Goal: Obtain resource: Download file/media

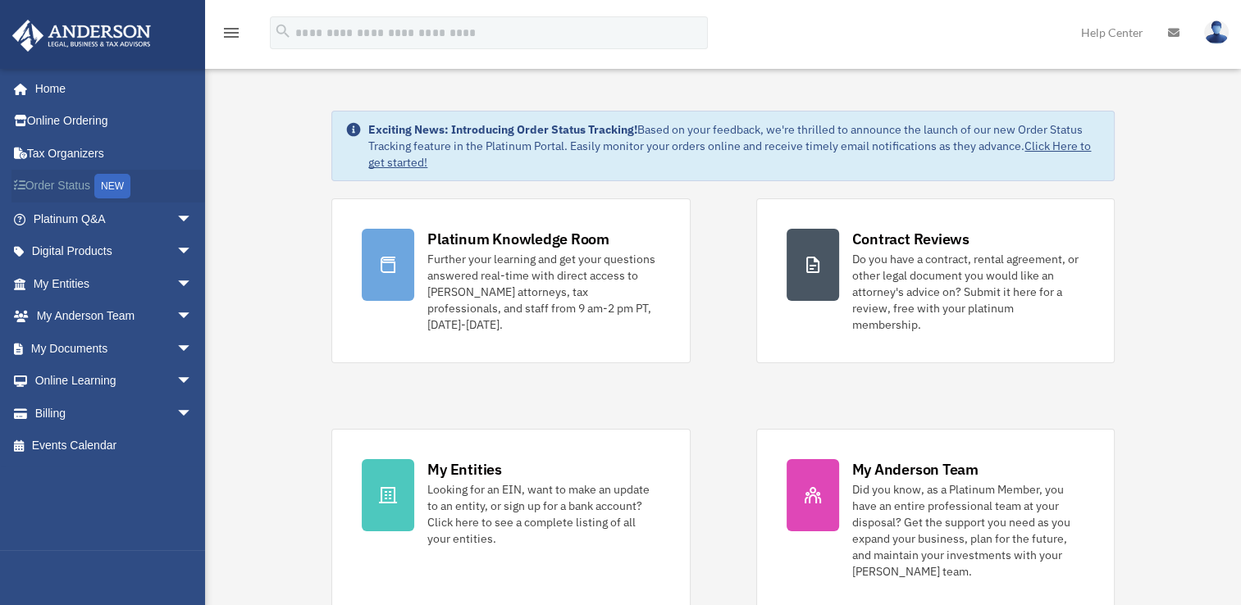
click at [69, 189] on link "Order Status NEW" at bounding box center [114, 187] width 206 height 34
click at [176, 282] on span "arrow_drop_down" at bounding box center [192, 284] width 33 height 34
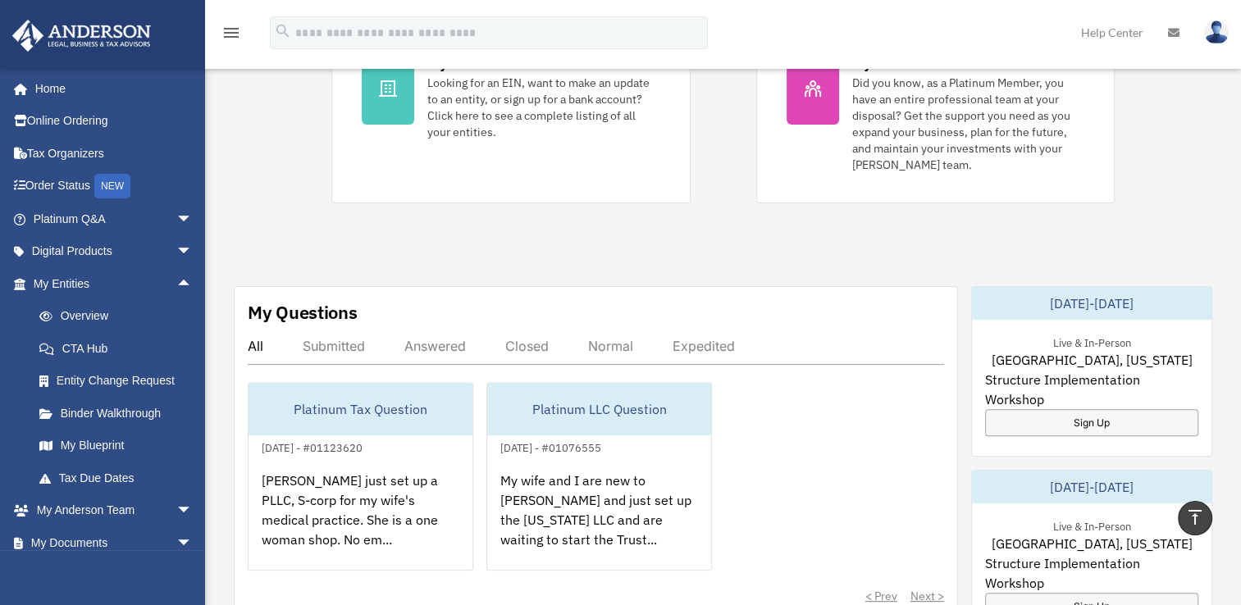
scroll to position [574, 0]
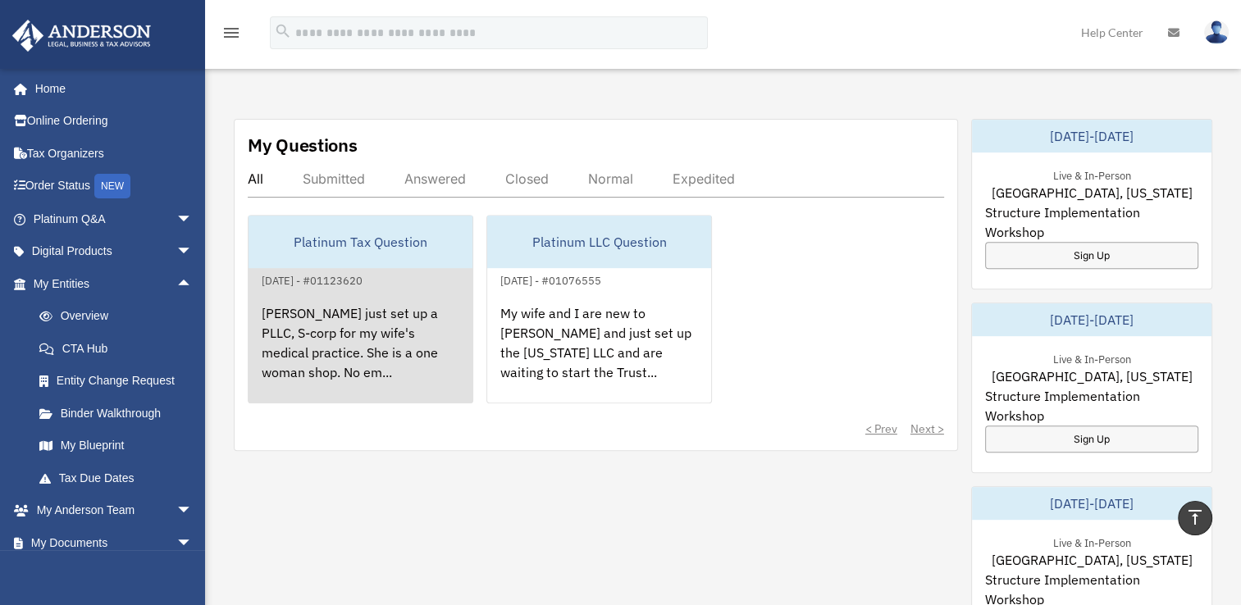
click at [341, 219] on div "Platinum Tax Question" at bounding box center [361, 242] width 224 height 53
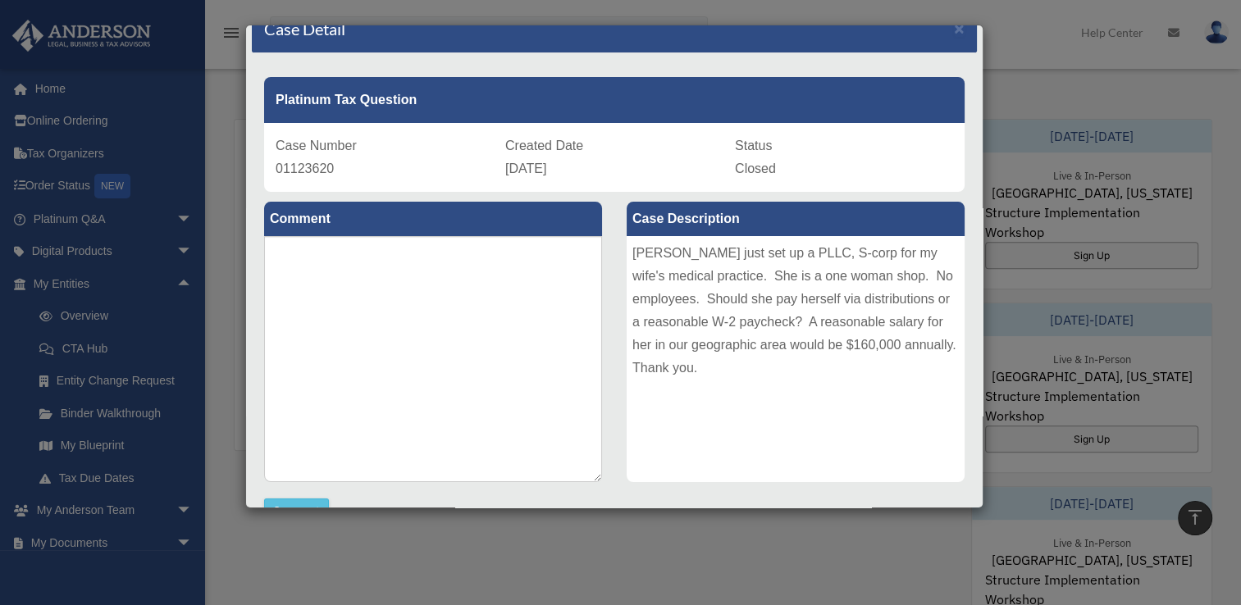
scroll to position [0, 0]
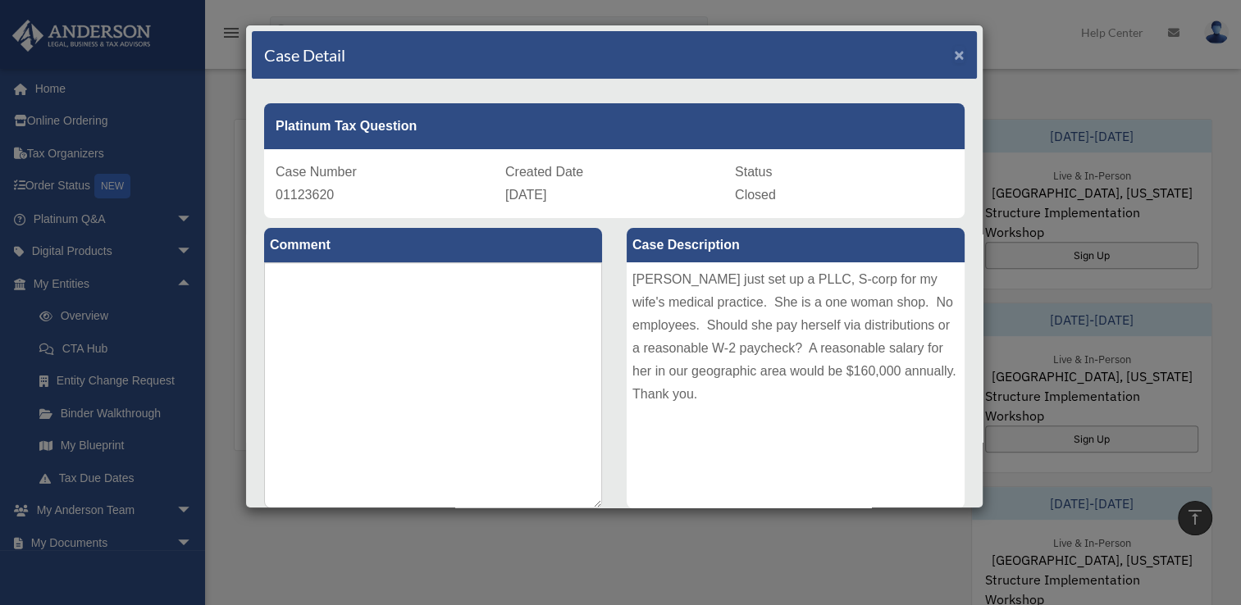
click at [954, 53] on span "×" at bounding box center [959, 54] width 11 height 19
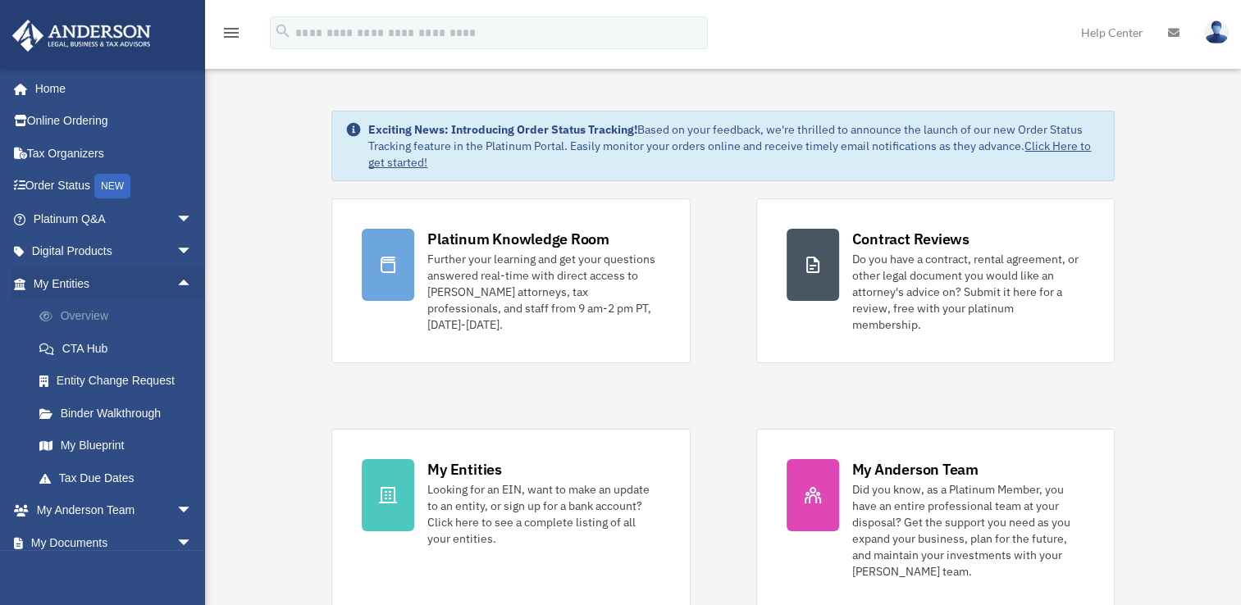
click at [88, 320] on link "Overview" at bounding box center [120, 316] width 194 height 33
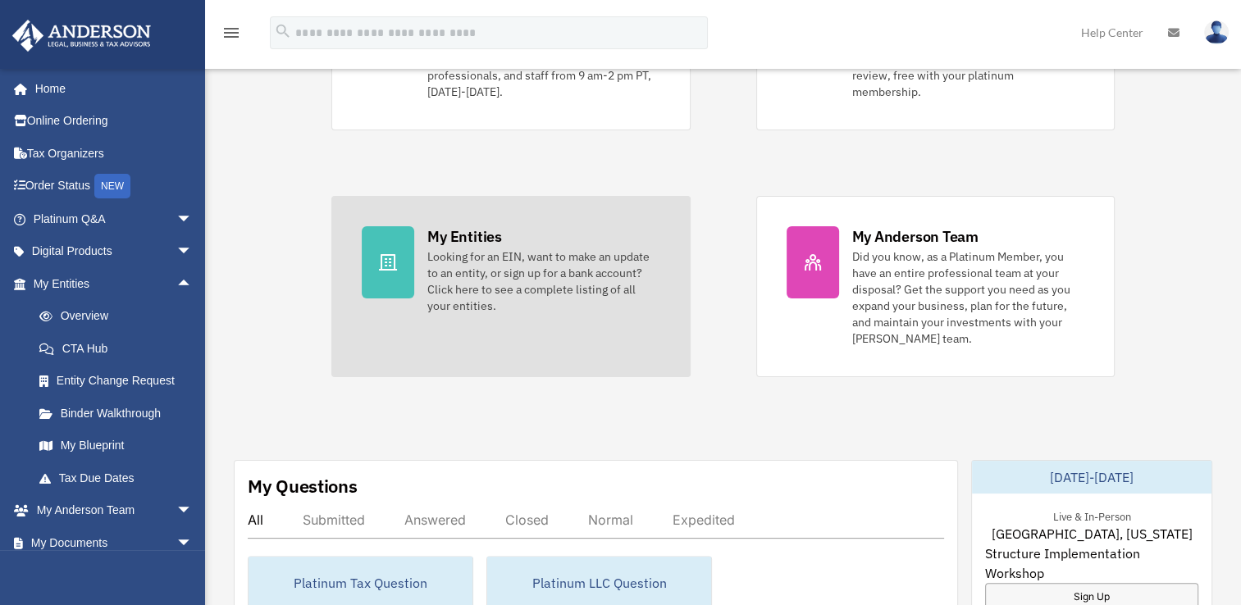
scroll to position [246, 0]
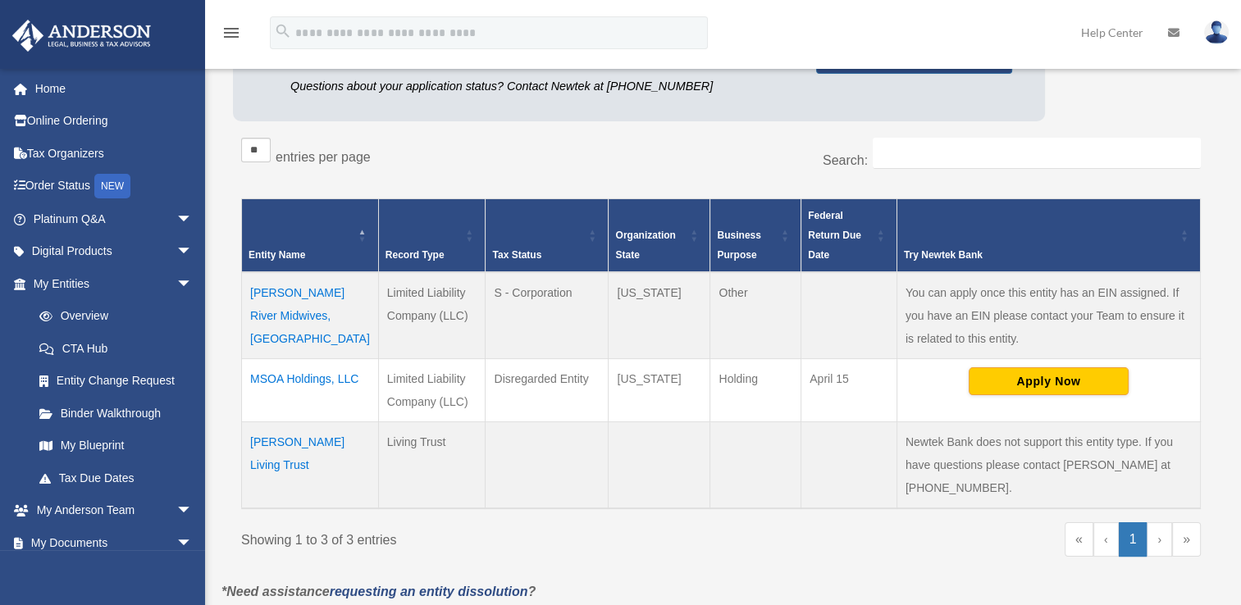
scroll to position [246, 0]
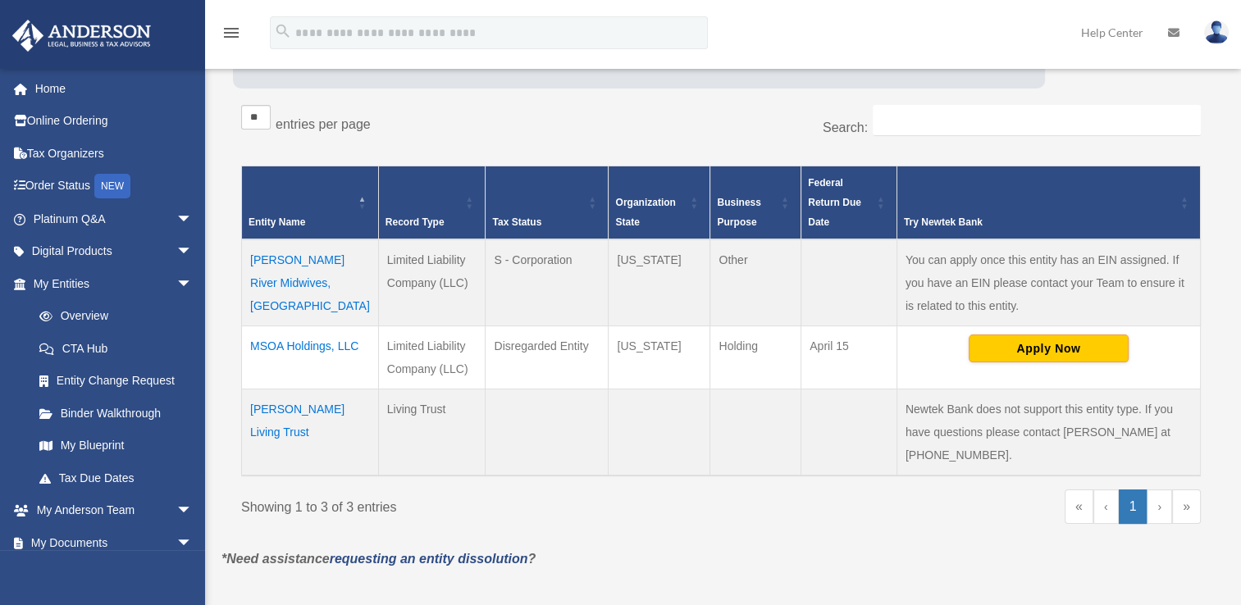
click at [271, 260] on td "[PERSON_NAME] River Midwives, [GEOGRAPHIC_DATA]" at bounding box center [310, 283] width 137 height 87
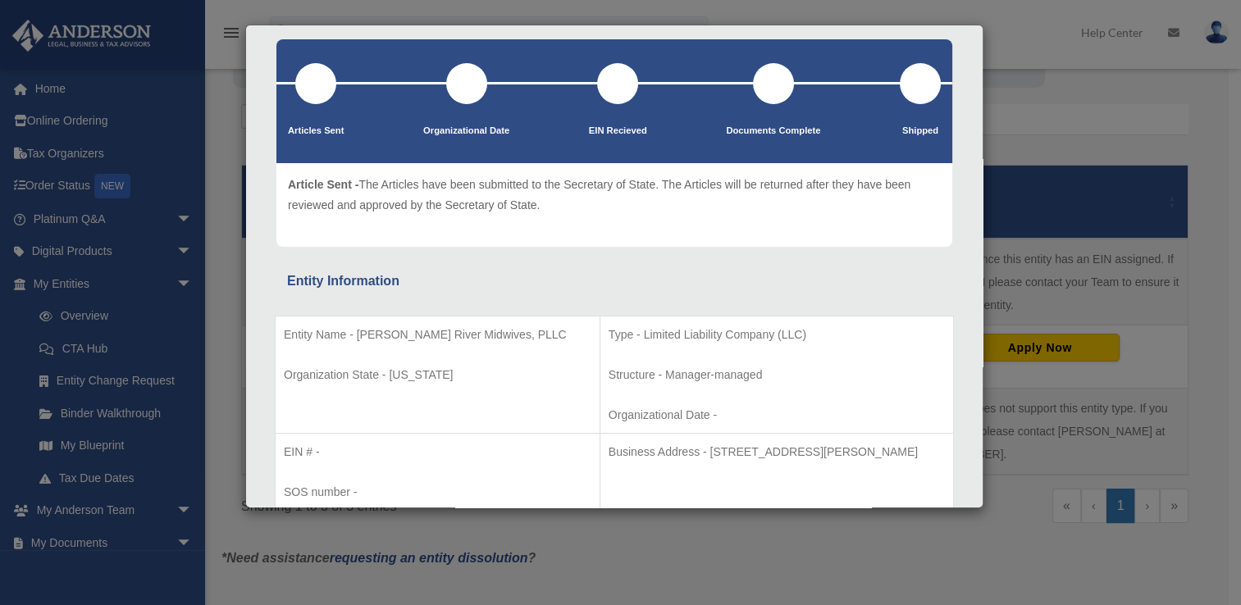
scroll to position [0, 0]
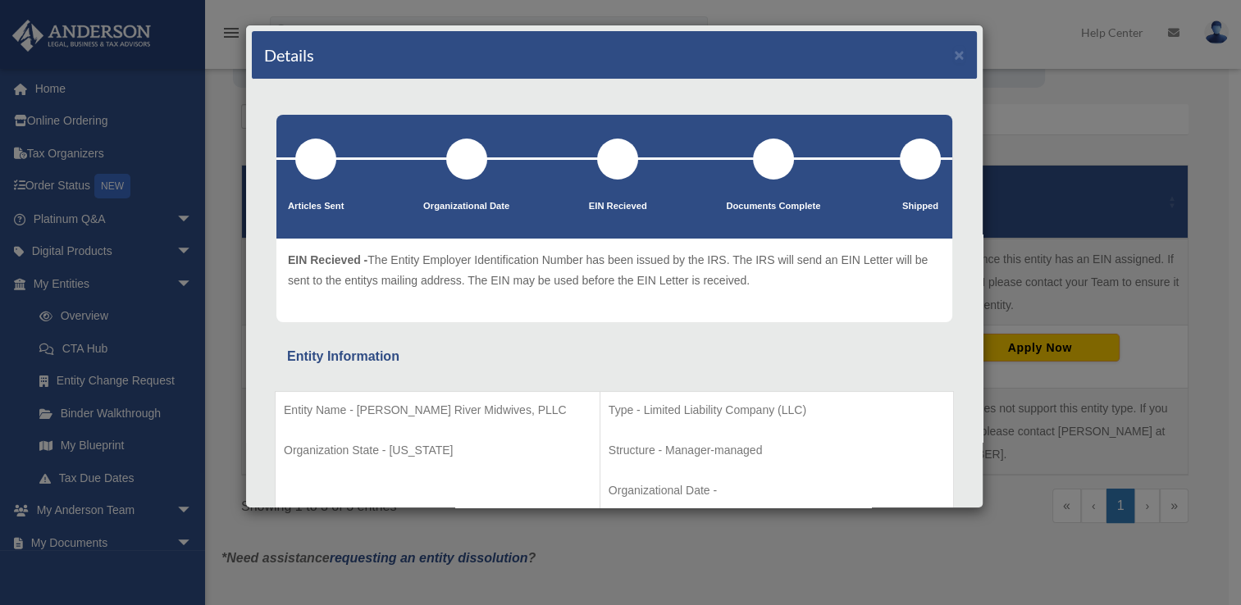
click at [613, 159] on div at bounding box center [617, 159] width 41 height 41
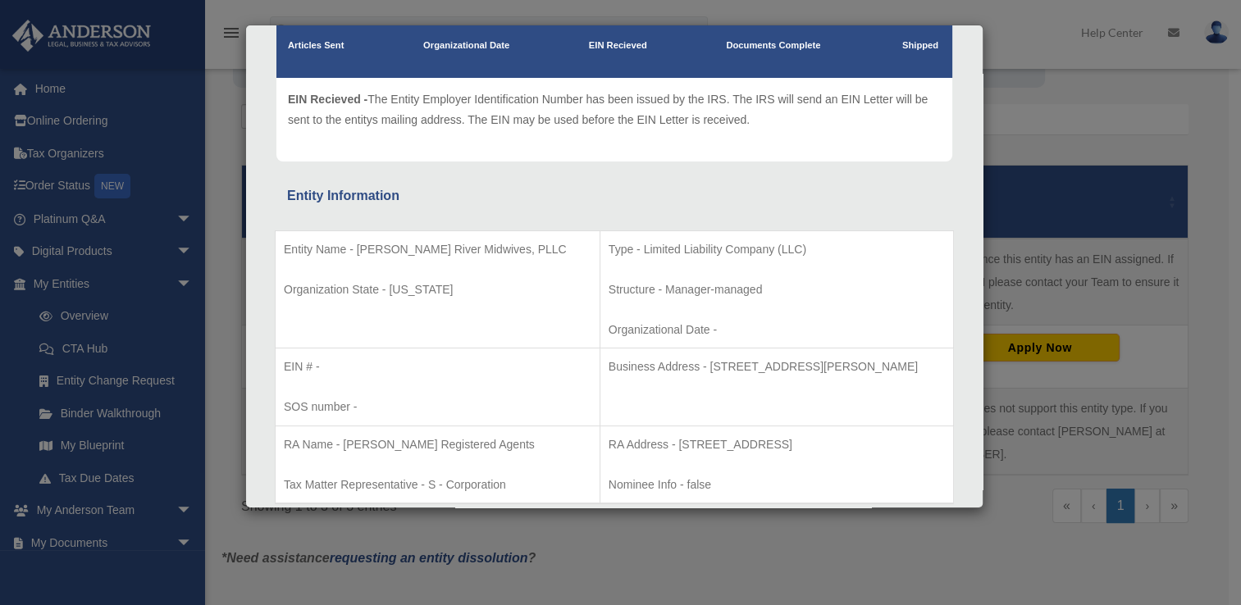
scroll to position [164, 0]
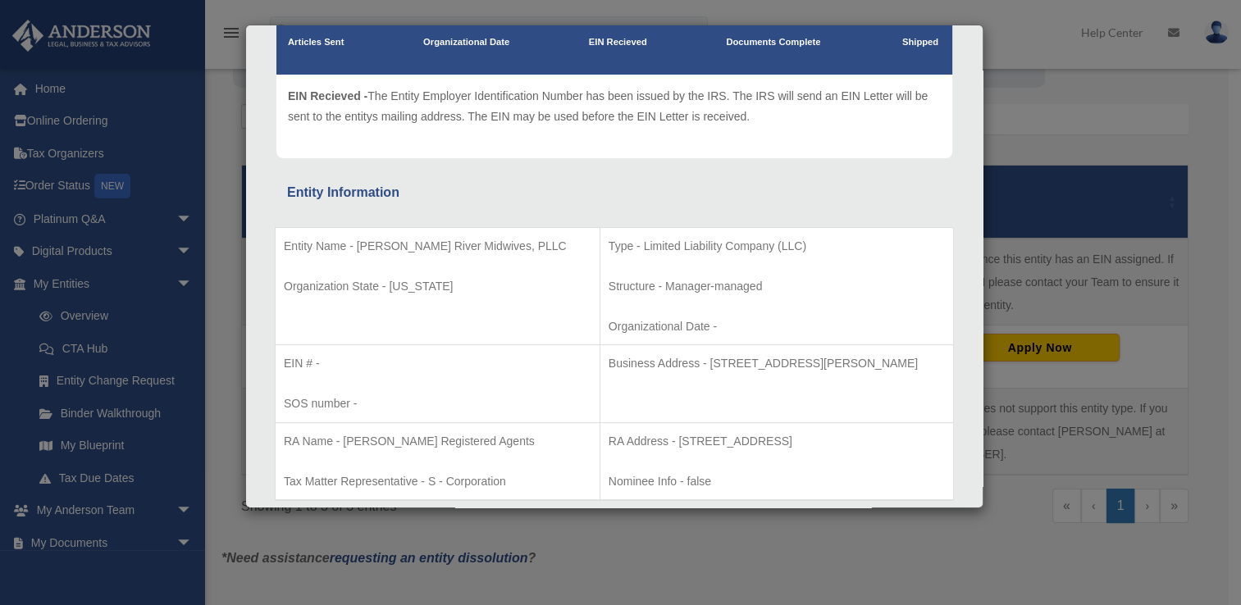
click at [361, 363] on p "EIN # -" at bounding box center [438, 364] width 308 height 21
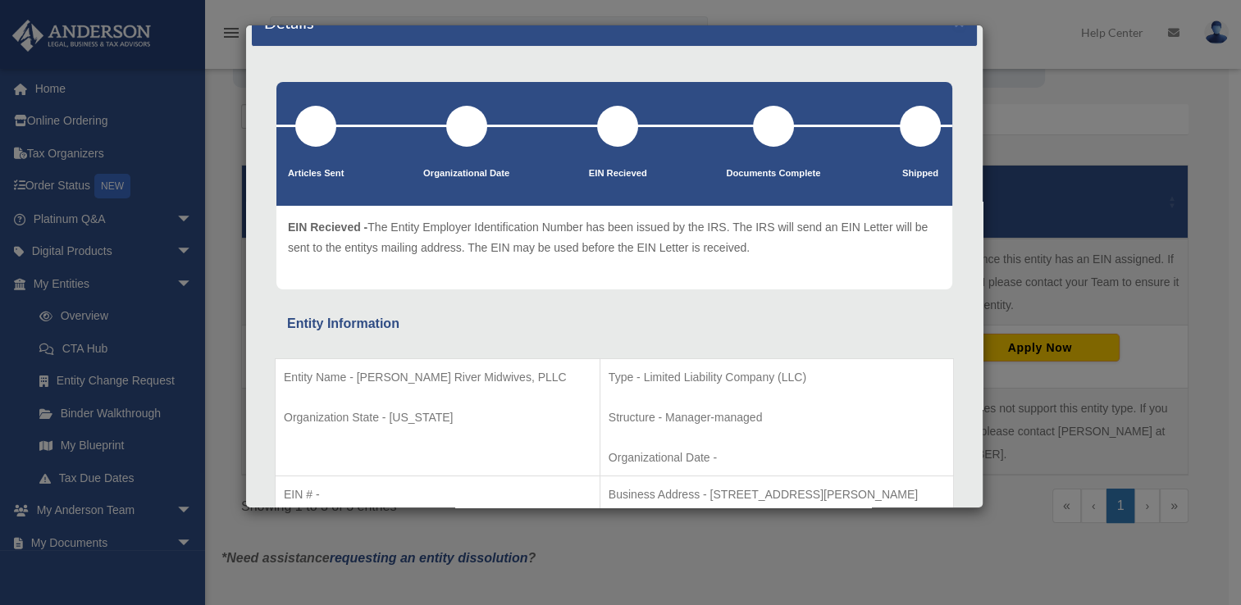
scroll to position [0, 0]
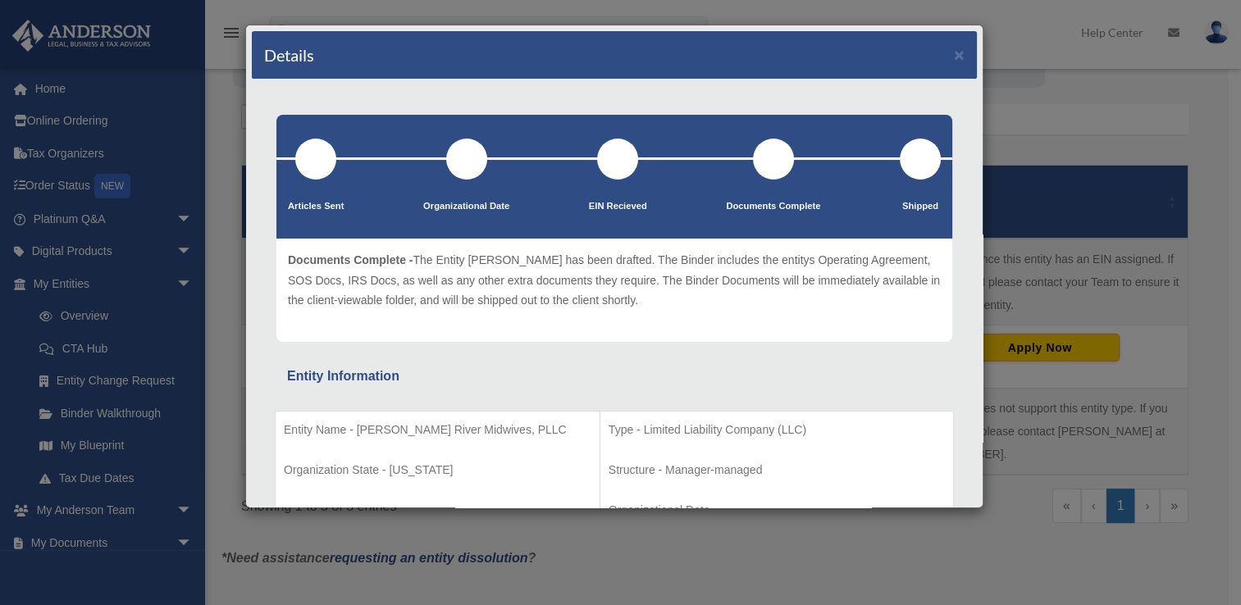
click at [907, 169] on div at bounding box center [920, 159] width 41 height 41
click at [954, 54] on button "×" at bounding box center [959, 54] width 11 height 17
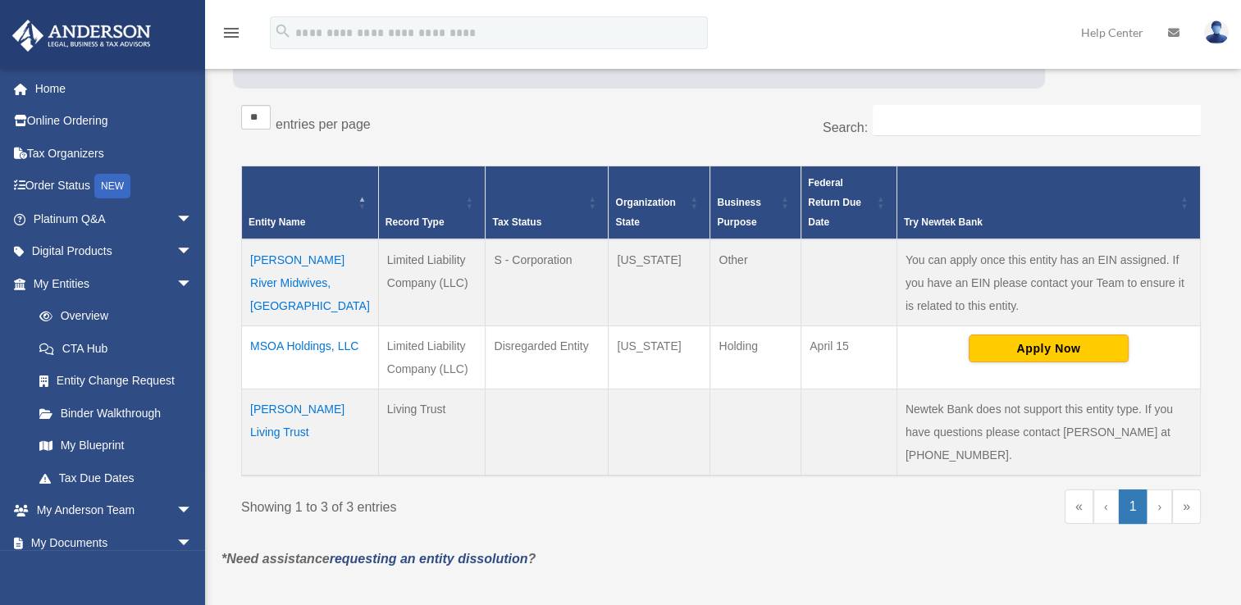
click at [286, 345] on td "MSOA Holdings, LLC" at bounding box center [310, 357] width 137 height 63
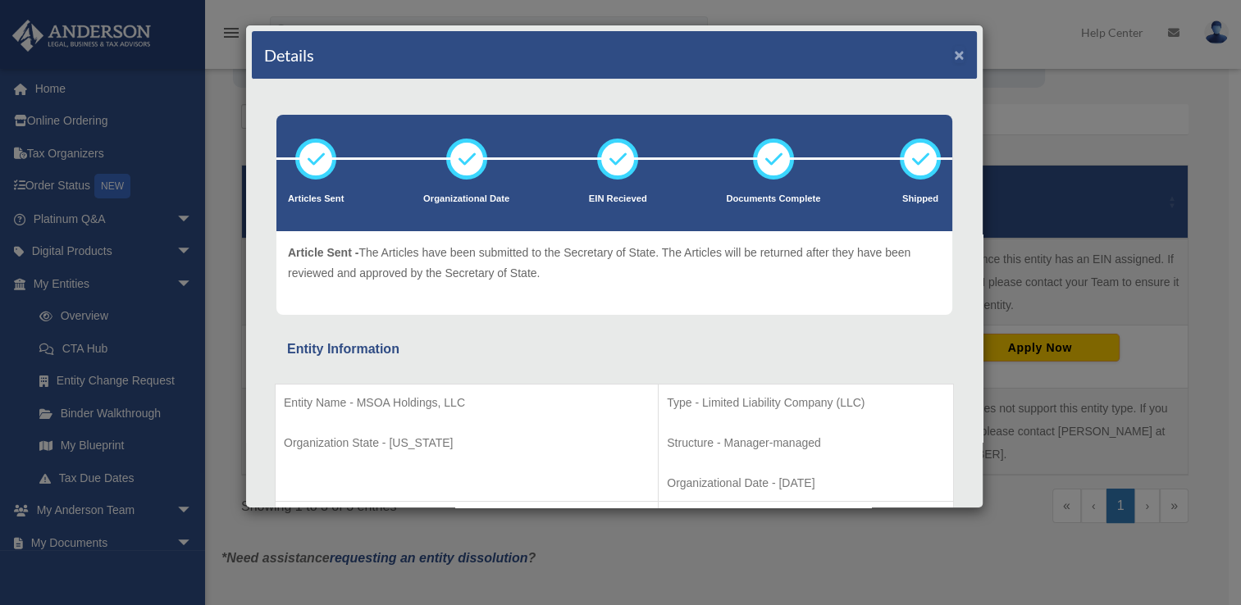
click at [954, 54] on button "×" at bounding box center [959, 54] width 11 height 17
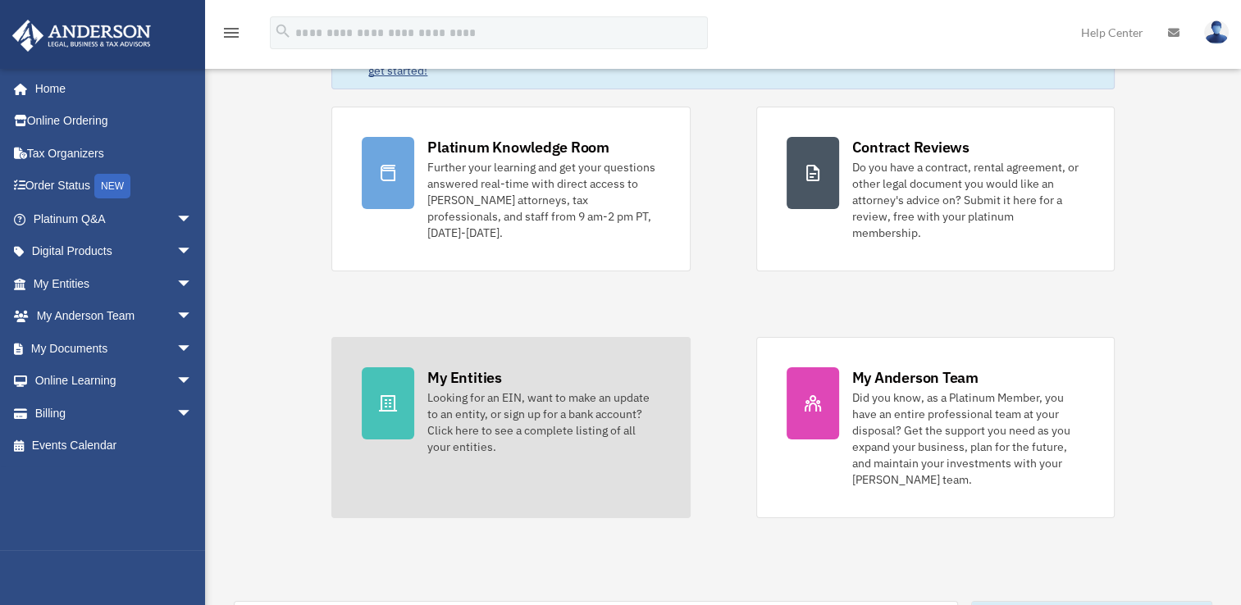
scroll to position [246, 0]
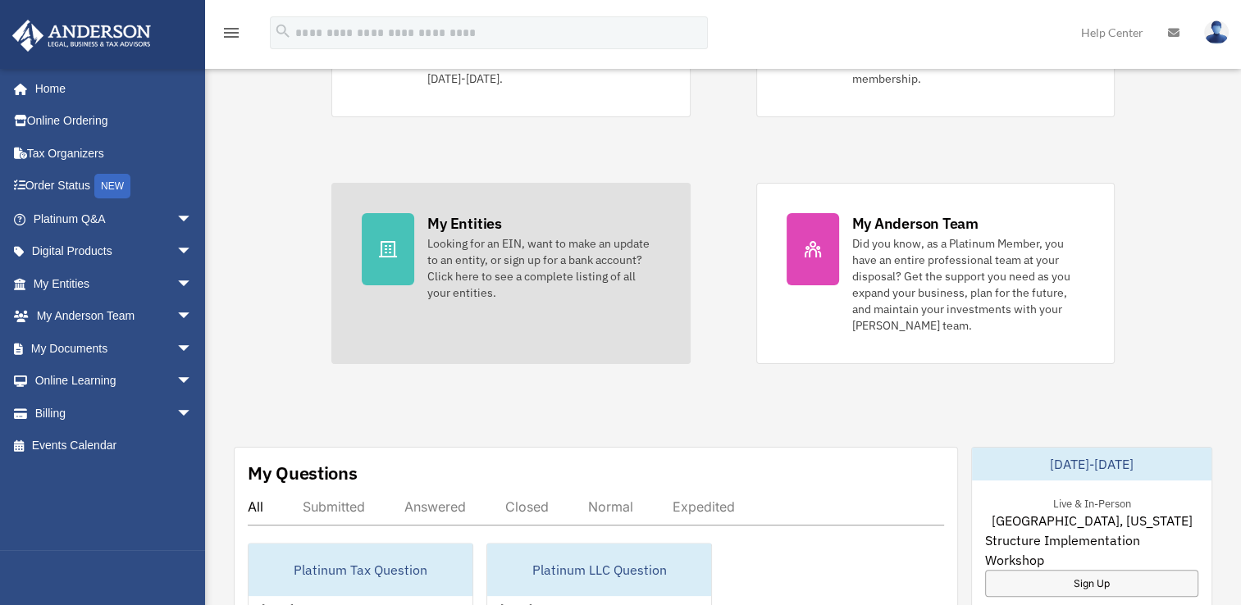
click at [465, 213] on div "My Entities" at bounding box center [464, 223] width 74 height 21
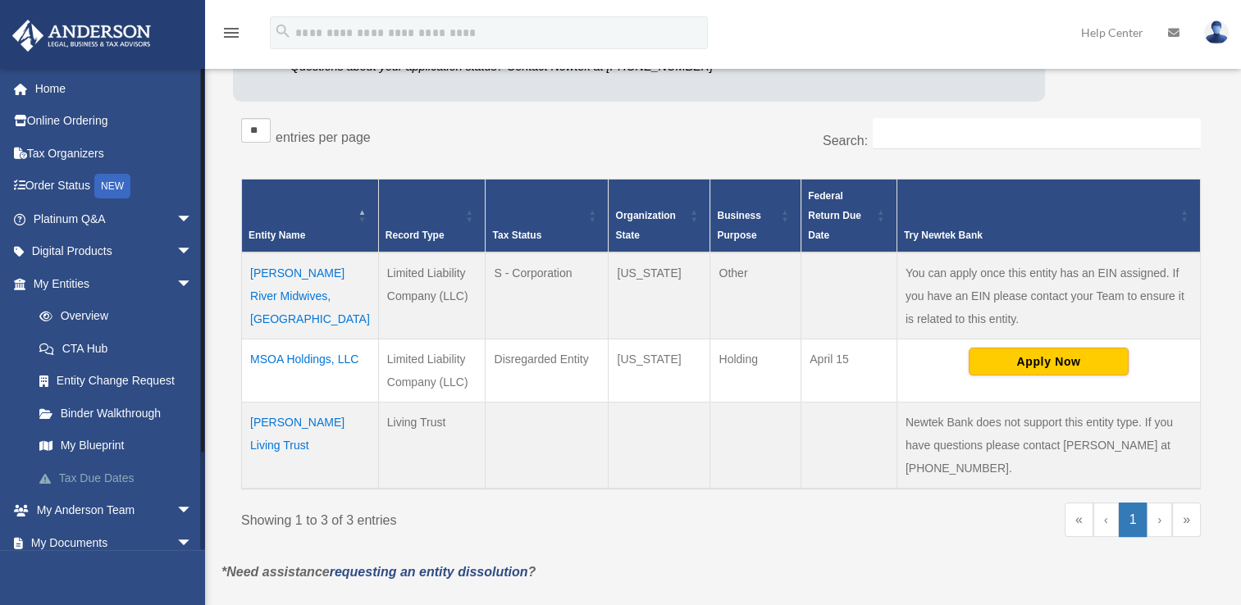
scroll to position [246, 0]
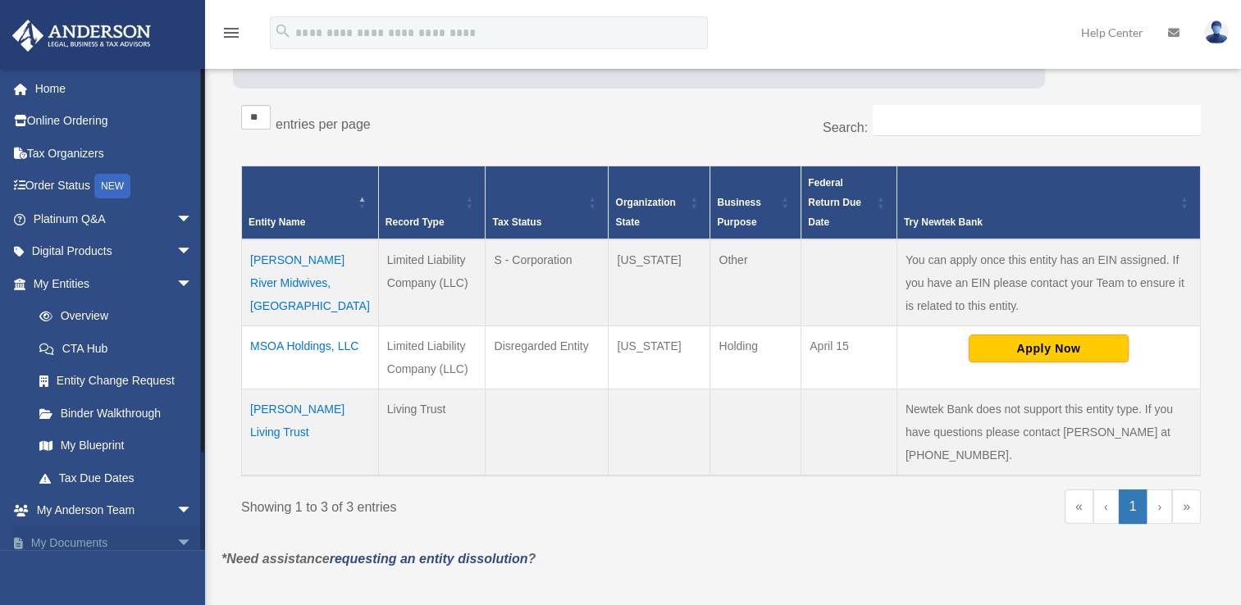
click at [176, 538] on span "arrow_drop_down" at bounding box center [192, 544] width 33 height 34
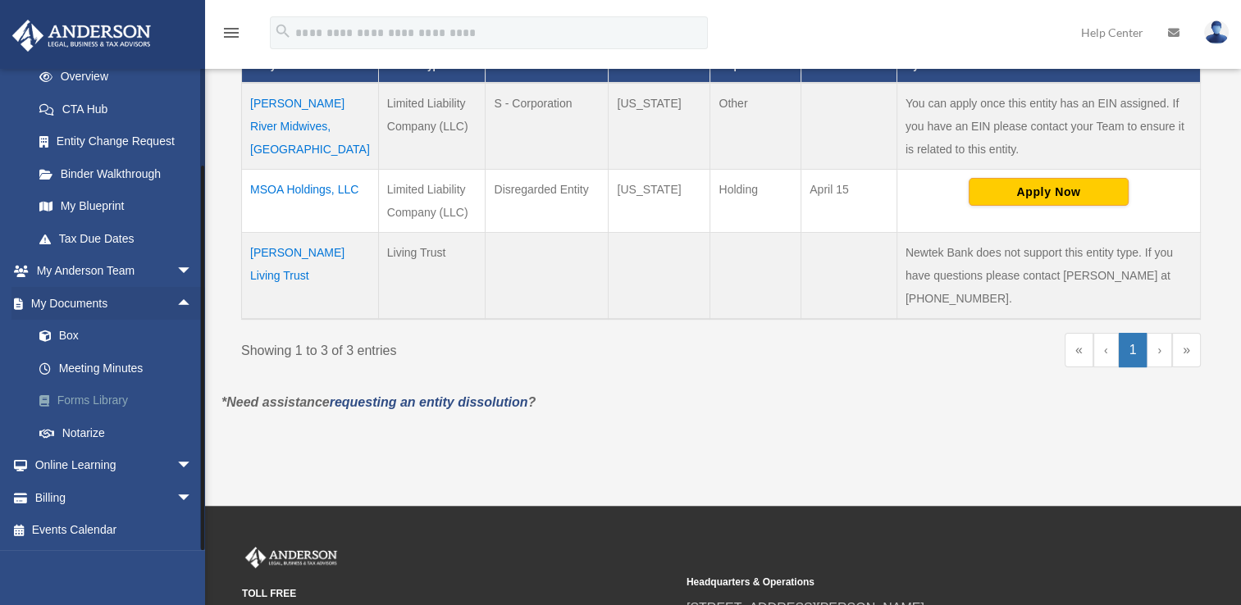
scroll to position [410, 0]
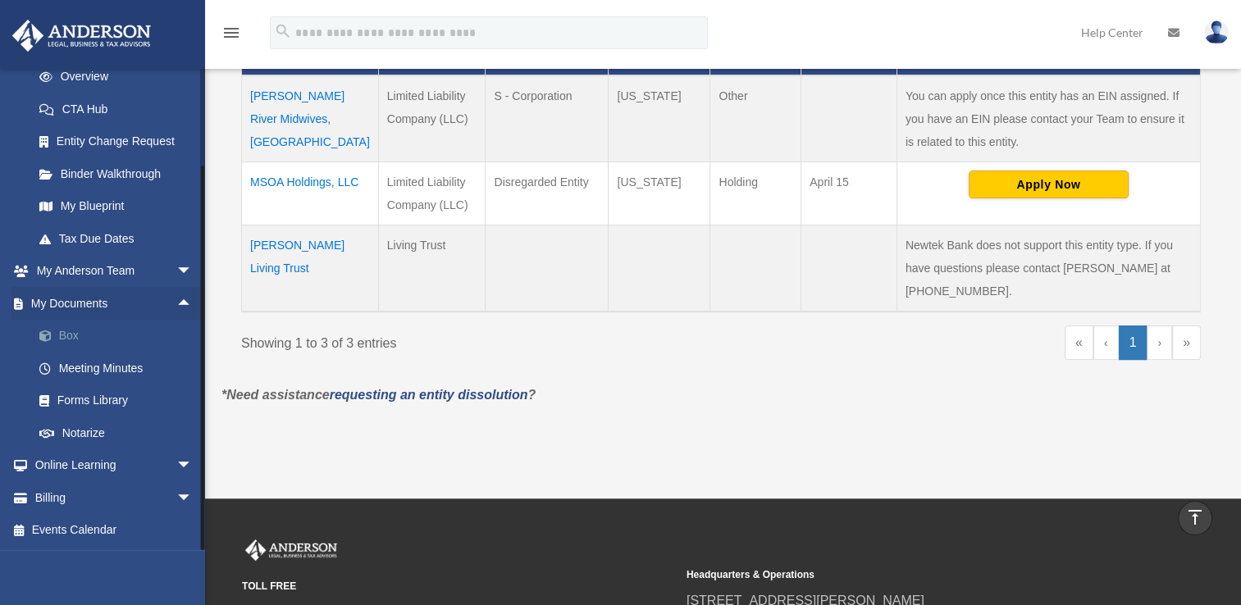
click at [67, 337] on link "Box" at bounding box center [120, 336] width 194 height 33
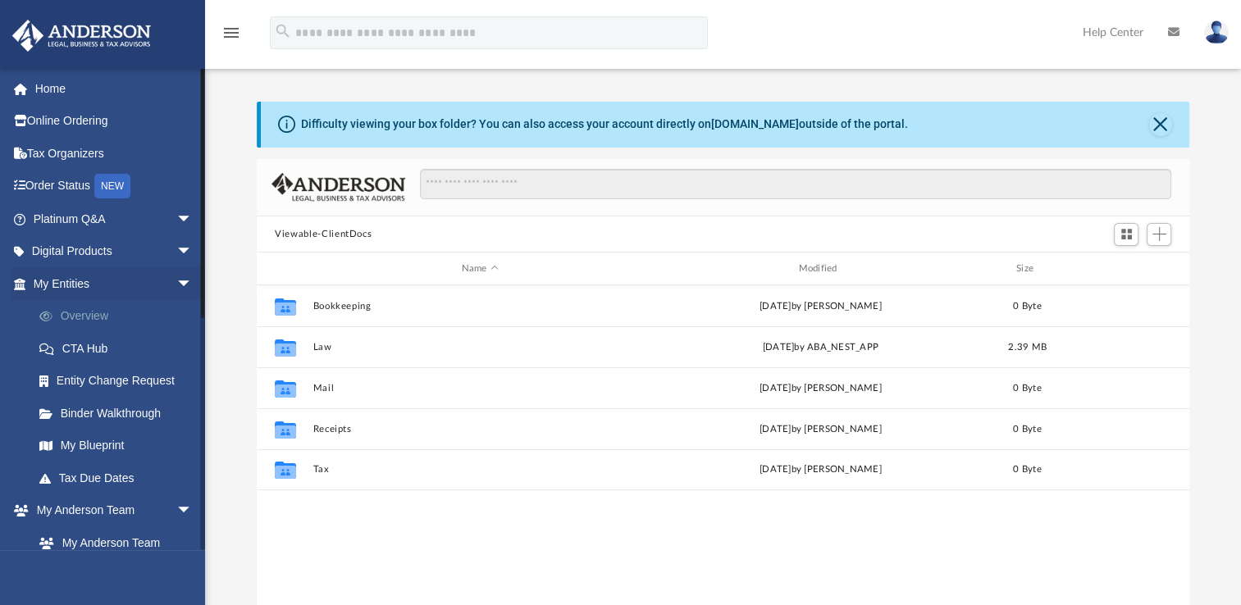
scroll to position [360, 919]
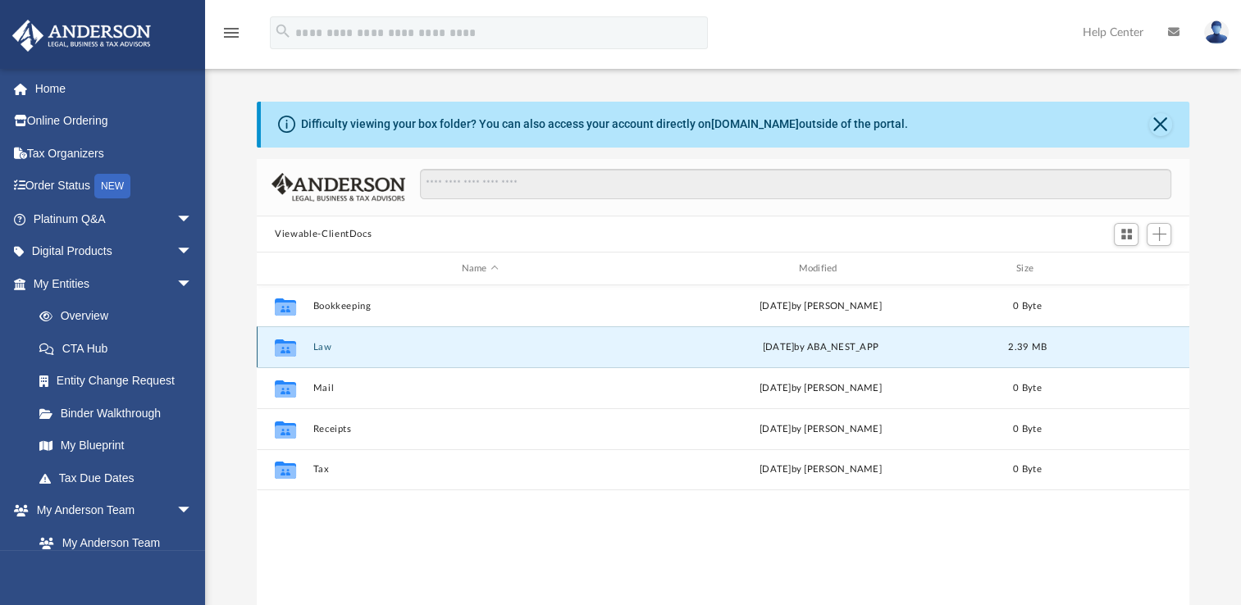
click at [321, 349] on button "Law" at bounding box center [480, 347] width 334 height 11
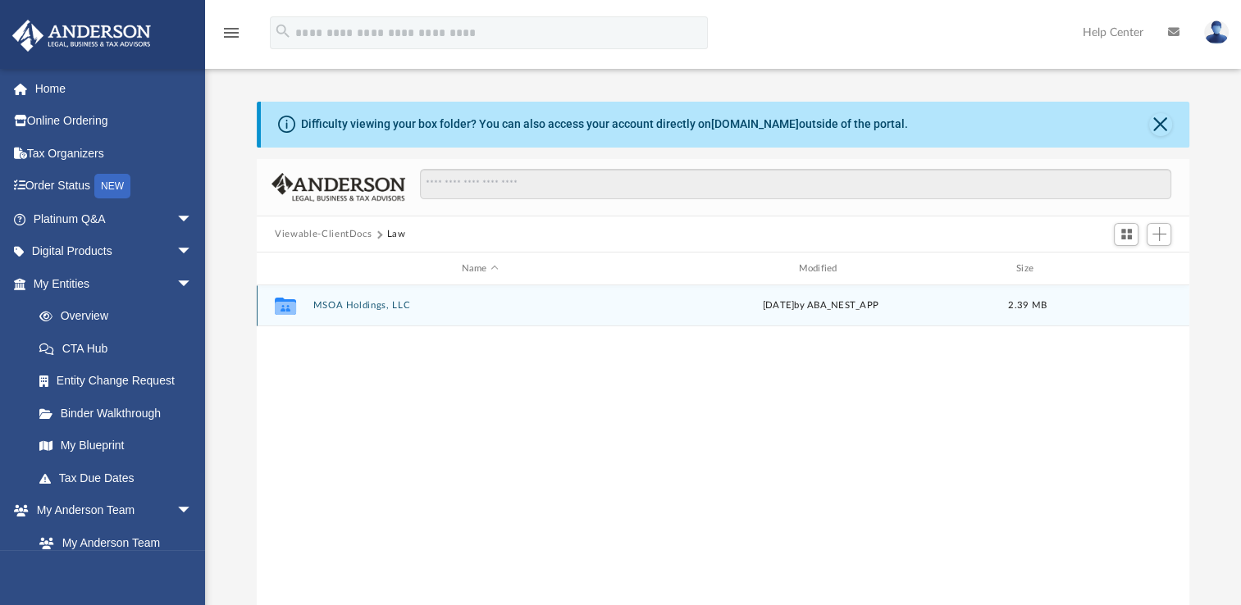
click at [360, 305] on button "MSOA Holdings, LLC" at bounding box center [480, 305] width 334 height 11
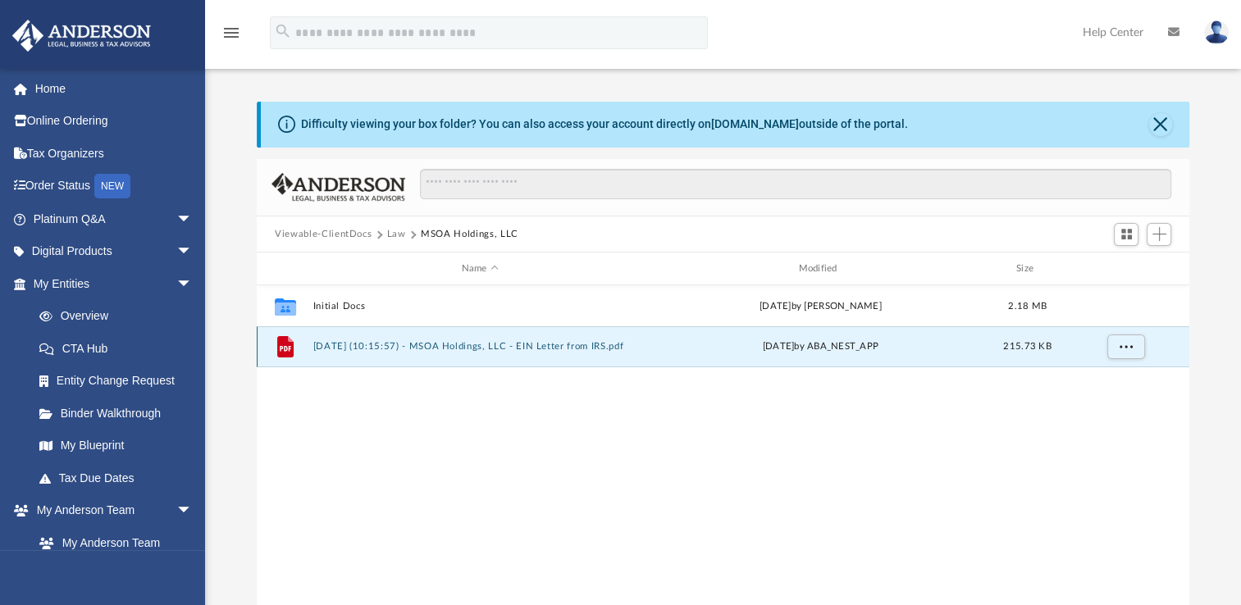
click at [476, 349] on button "2025.08.05 (10:15:57) - MSOA Holdings, LLC - EIN Letter from IRS.pdf" at bounding box center [480, 346] width 334 height 11
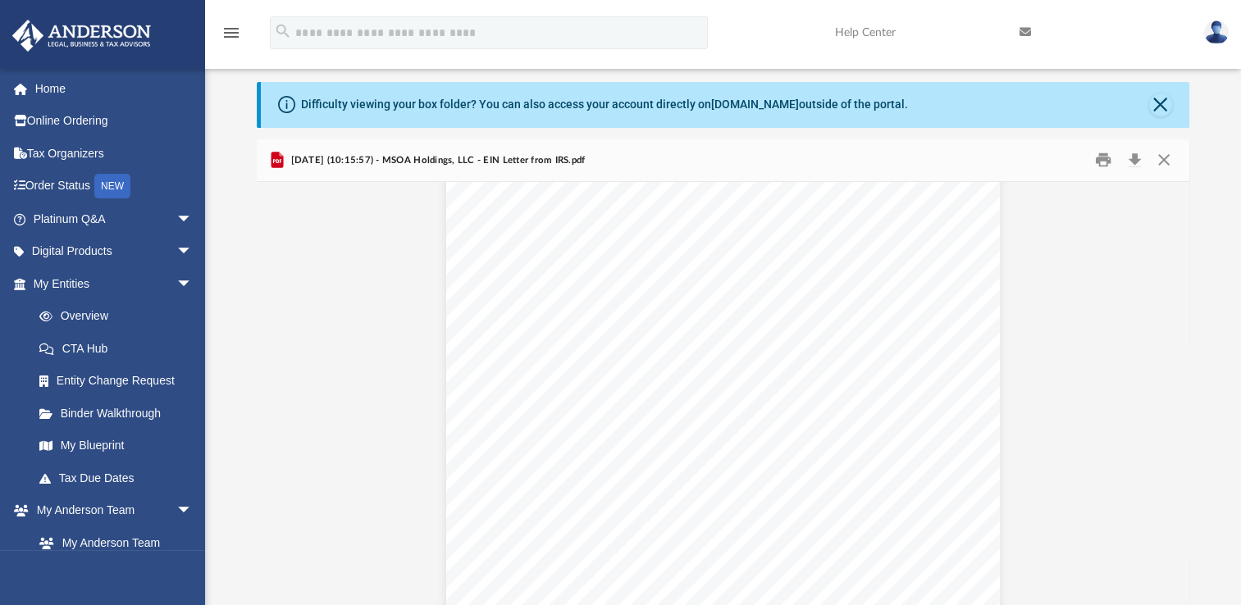
scroll to position [0, 0]
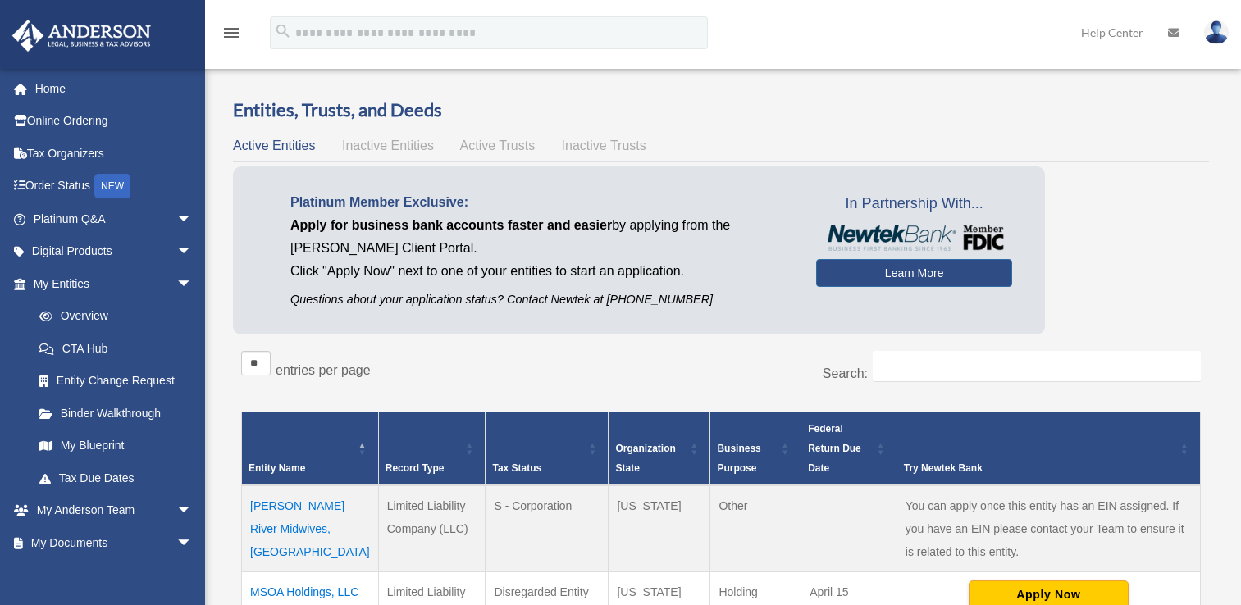
scroll to position [410, 0]
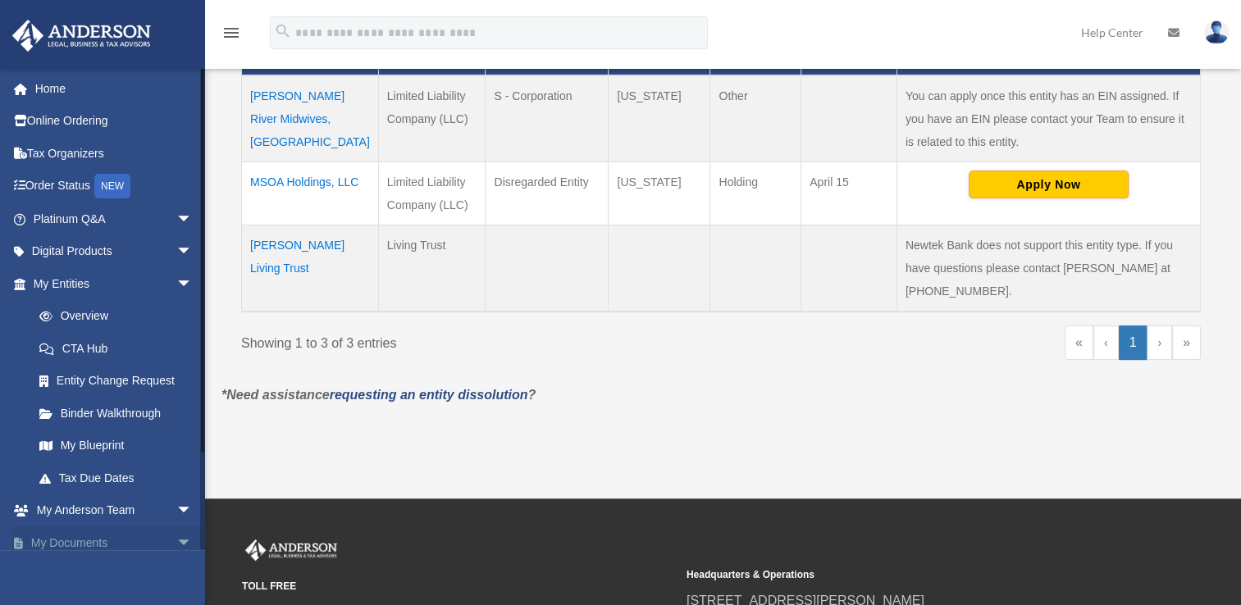
click at [80, 546] on link "My Documents arrow_drop_down" at bounding box center [114, 543] width 206 height 33
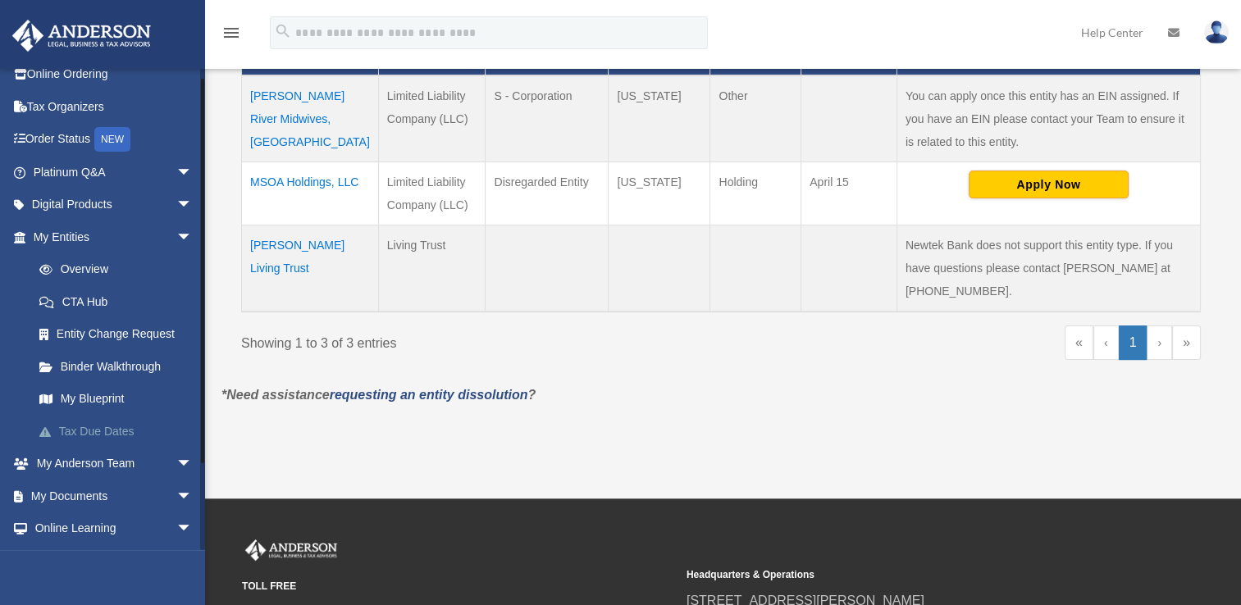
scroll to position [109, 0]
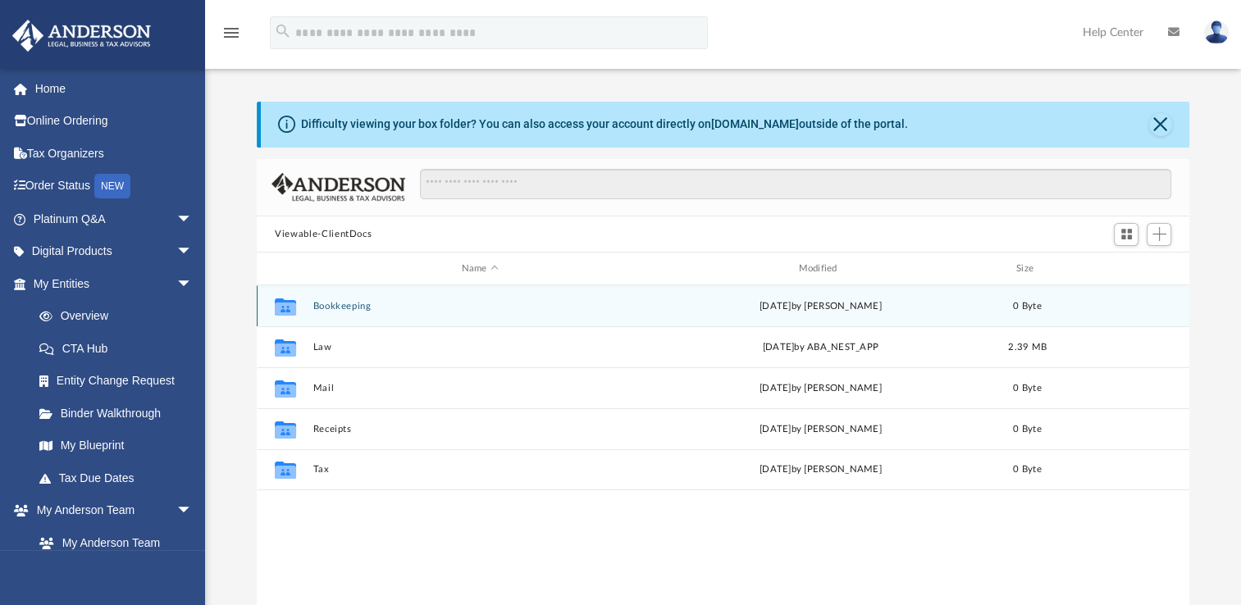
scroll to position [360, 919]
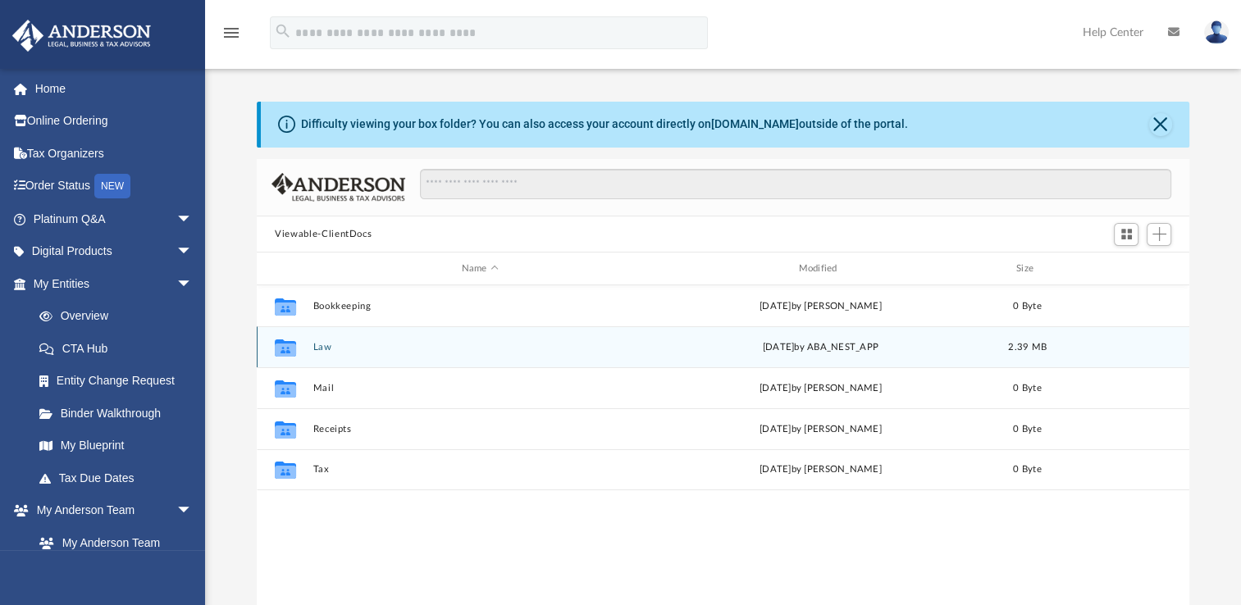
click at [322, 347] on button "Law" at bounding box center [480, 347] width 334 height 11
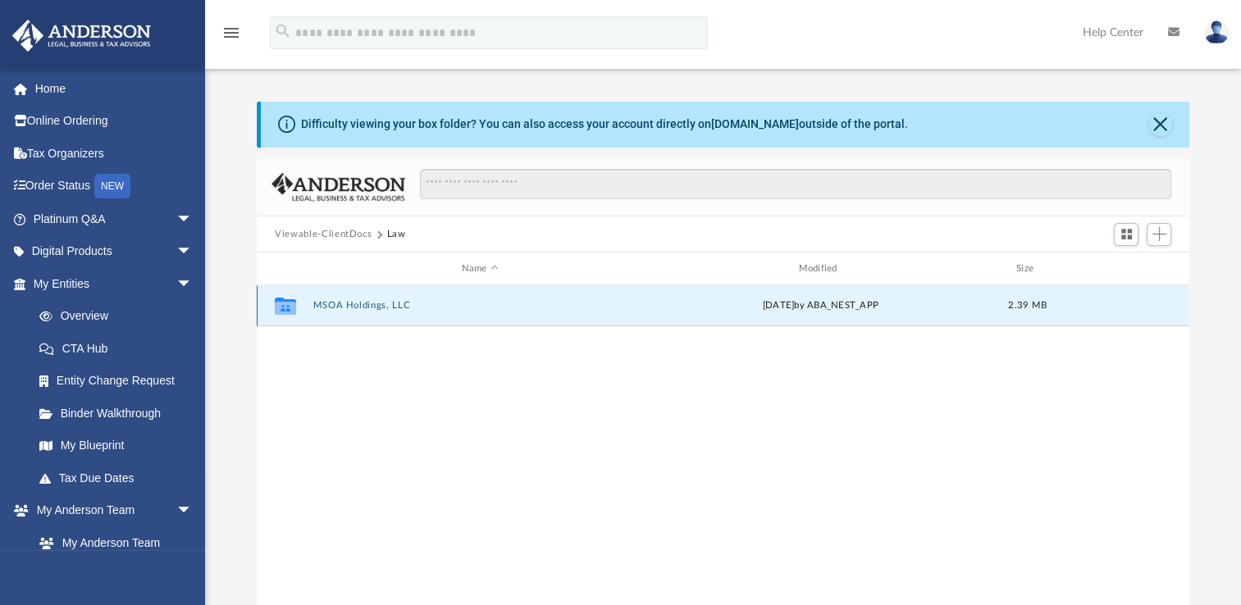
click at [363, 310] on button "MSOA Holdings, LLC" at bounding box center [480, 305] width 334 height 11
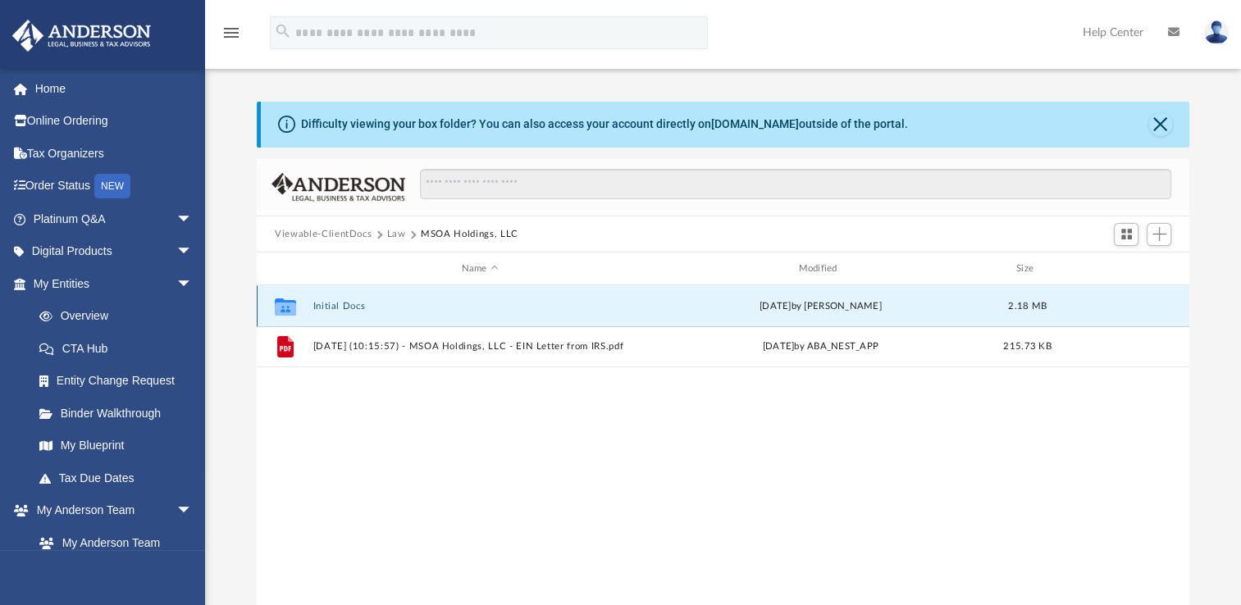
click at [337, 308] on button "Initial Docs" at bounding box center [480, 306] width 334 height 11
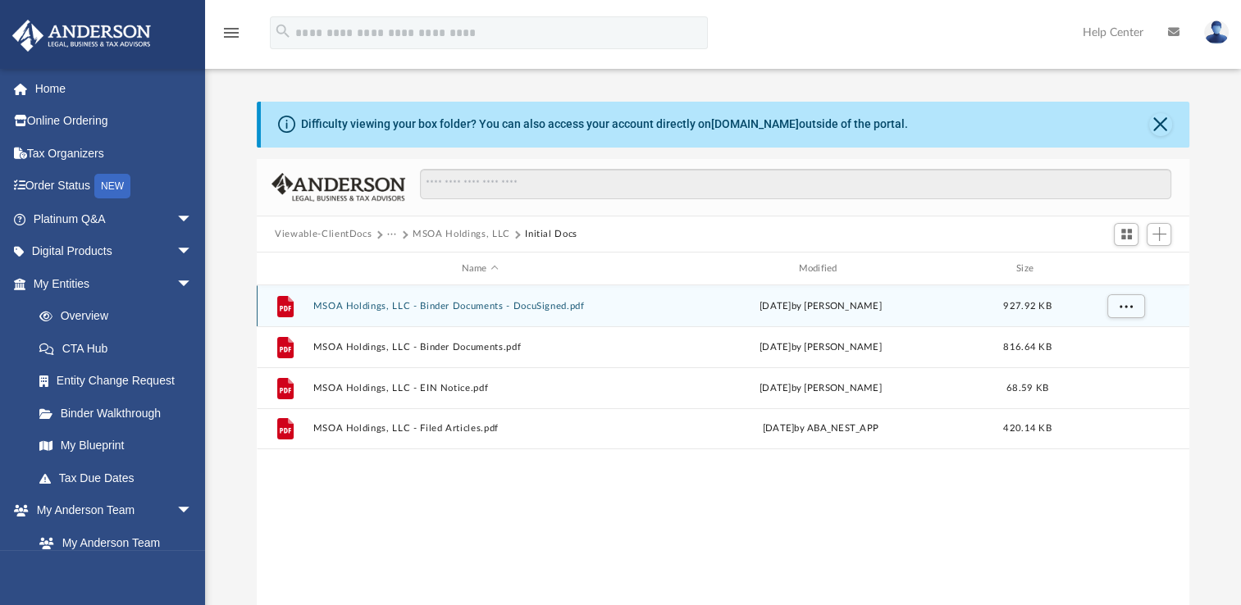
click at [461, 304] on button "MSOA Holdings, LLC - Binder Documents - DocuSigned.pdf" at bounding box center [480, 306] width 334 height 11
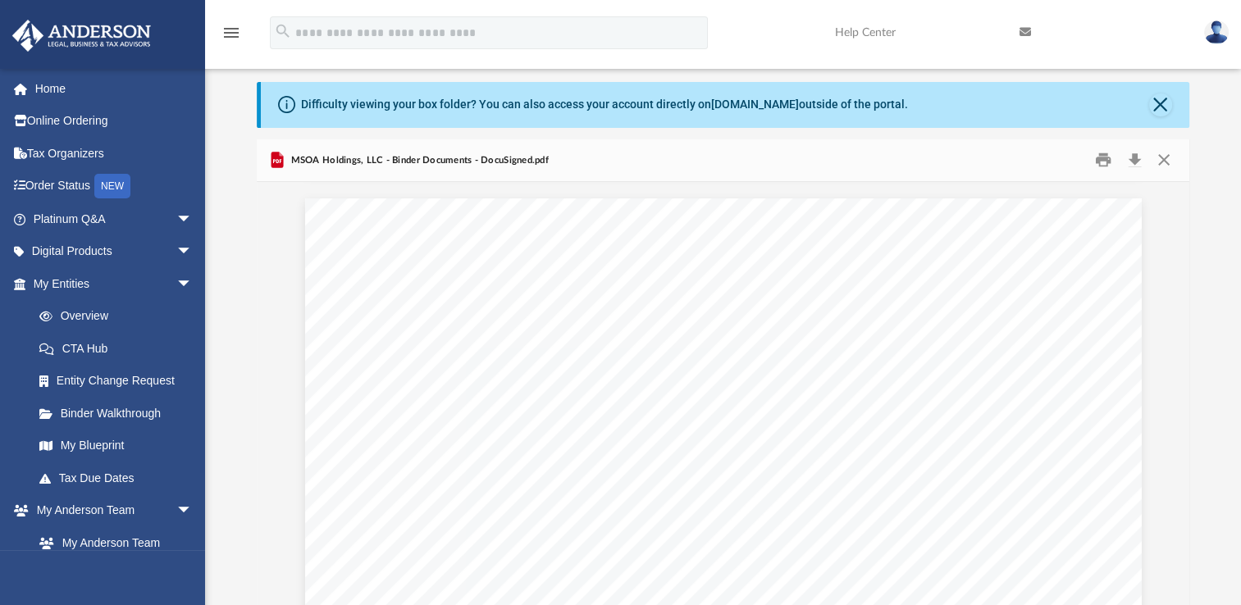
scroll to position [13289, 0]
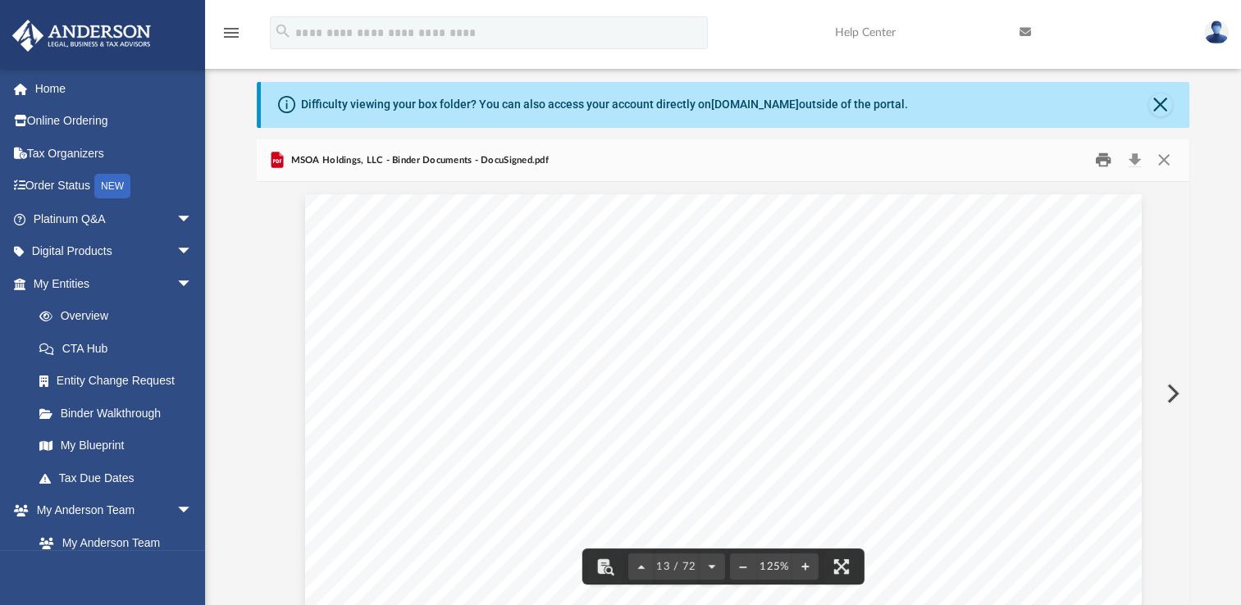
click at [1106, 158] on button "Print" at bounding box center [1103, 160] width 33 height 25
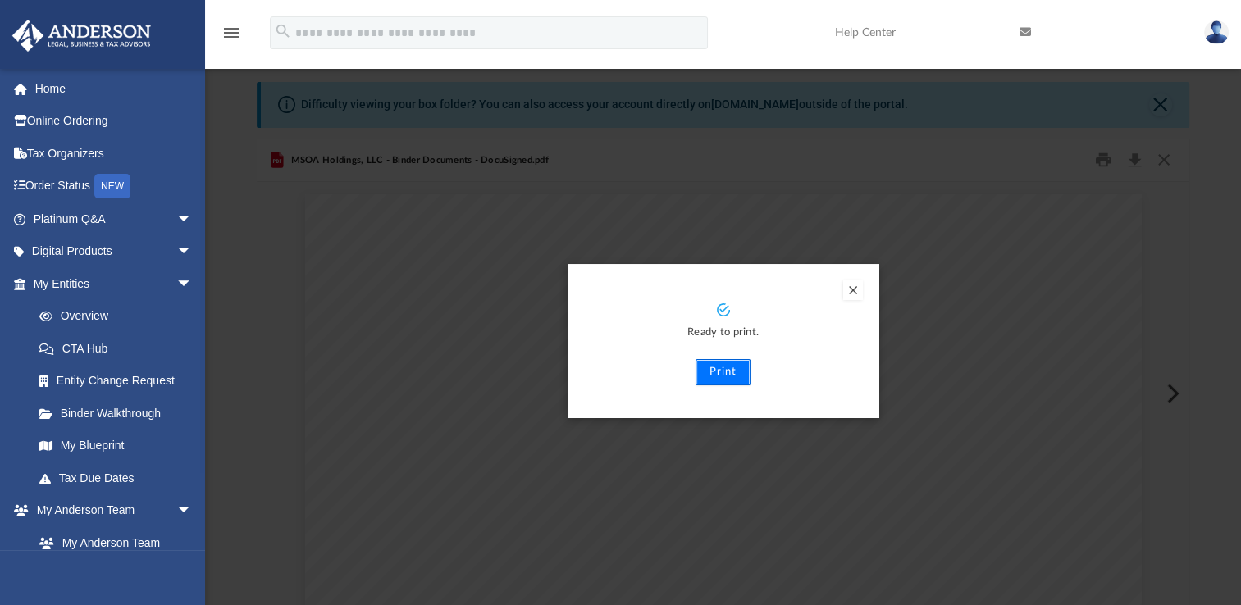
click at [717, 374] on button "Print" at bounding box center [723, 372] width 55 height 26
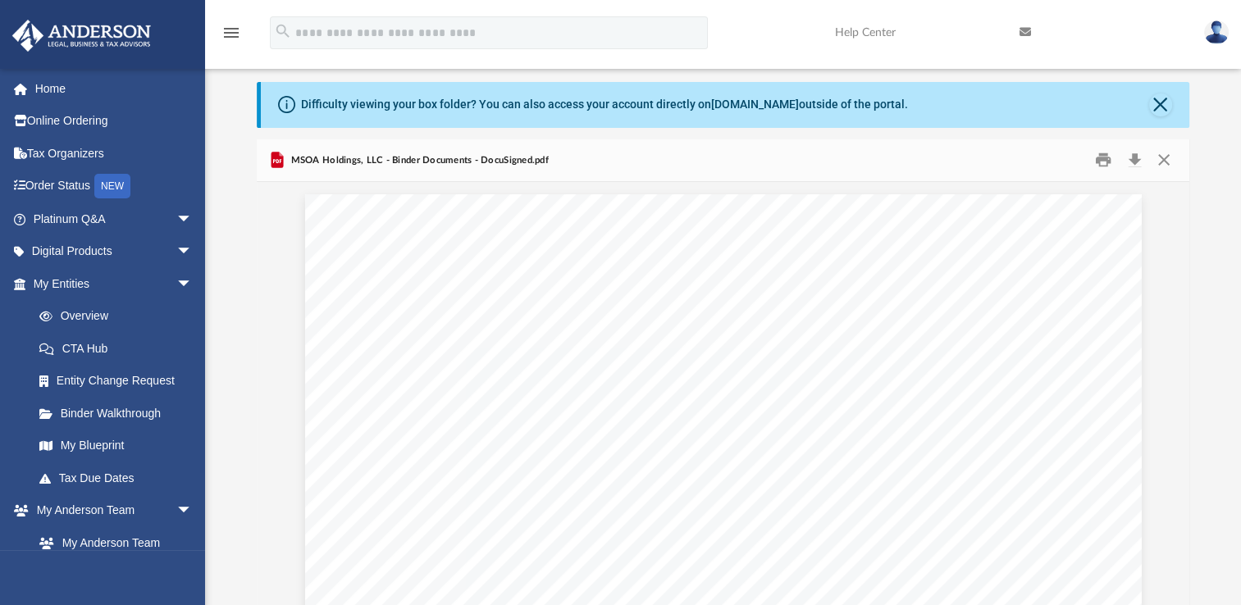
click at [1214, 28] on img at bounding box center [1216, 33] width 25 height 24
